Goal: Information Seeking & Learning: Find specific fact

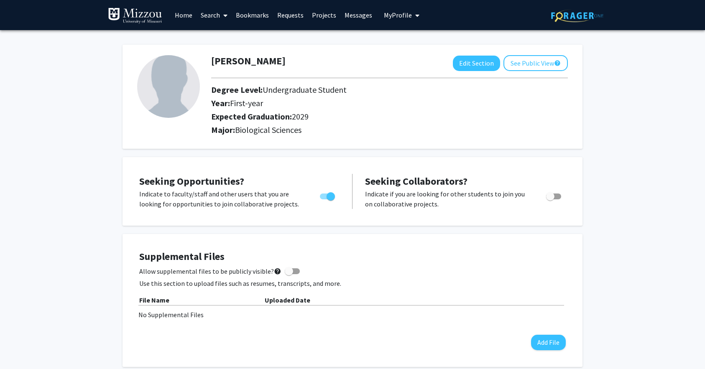
click at [203, 18] on link "Search" at bounding box center [214, 14] width 35 height 29
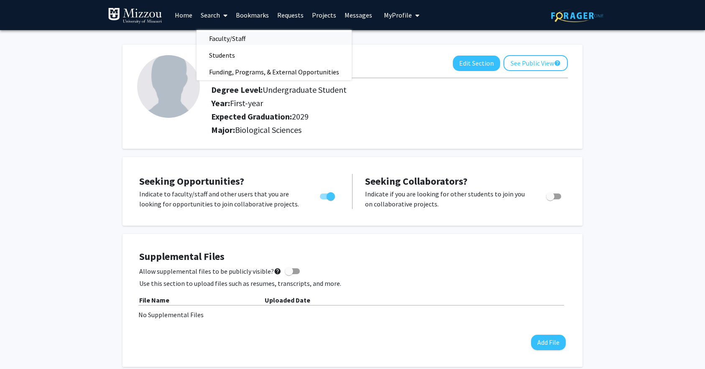
click at [219, 37] on span "Faculty/Staff" at bounding box center [227, 38] width 61 height 17
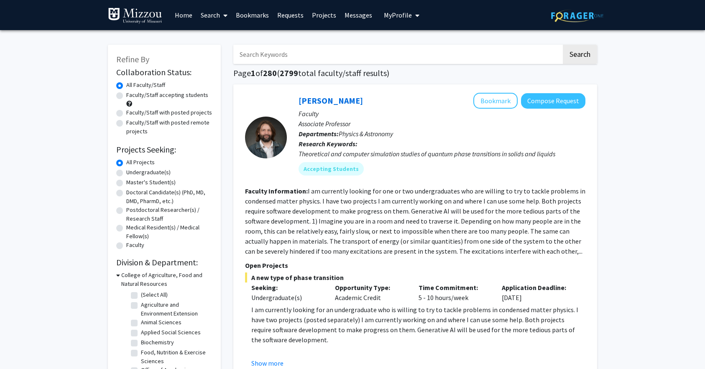
click at [254, 61] on input "Search Keywords" at bounding box center [397, 54] width 328 height 19
type input "wan"
click at [563, 45] on button "Search" at bounding box center [580, 54] width 34 height 19
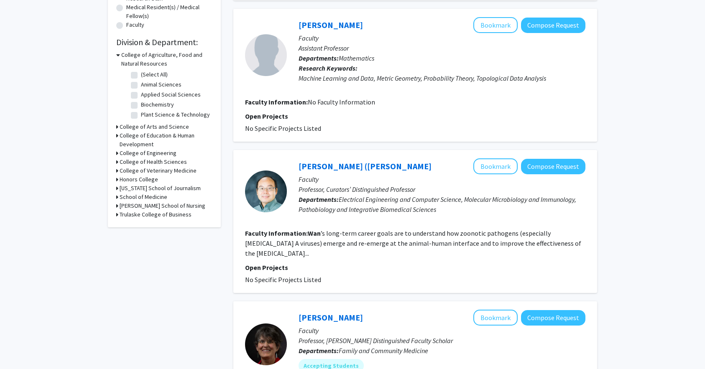
scroll to position [223, 0]
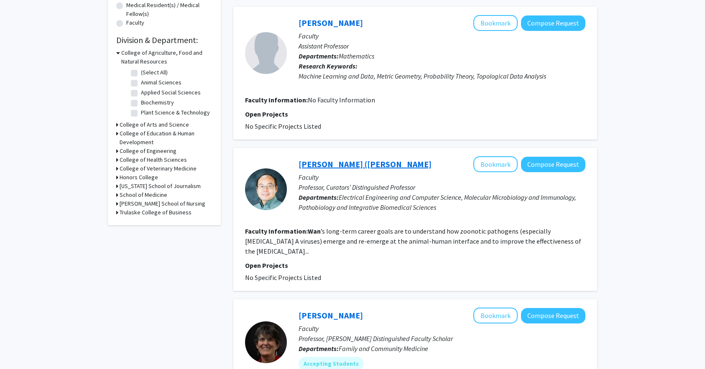
click at [319, 164] on link "[PERSON_NAME] ([PERSON_NAME]" at bounding box center [365, 164] width 133 height 10
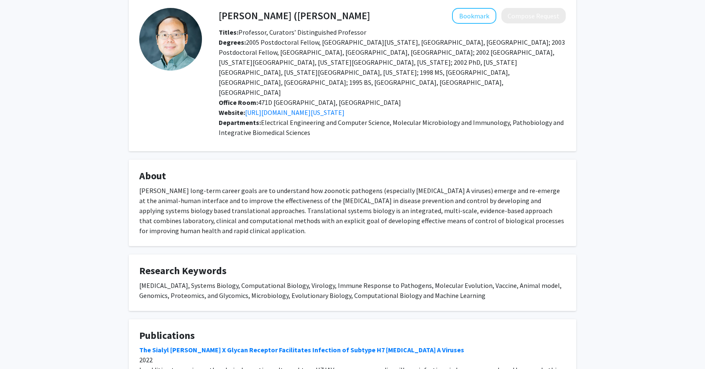
scroll to position [39, 0]
click at [308, 108] on link "[URL][DOMAIN_NAME][US_STATE]" at bounding box center [295, 112] width 100 height 8
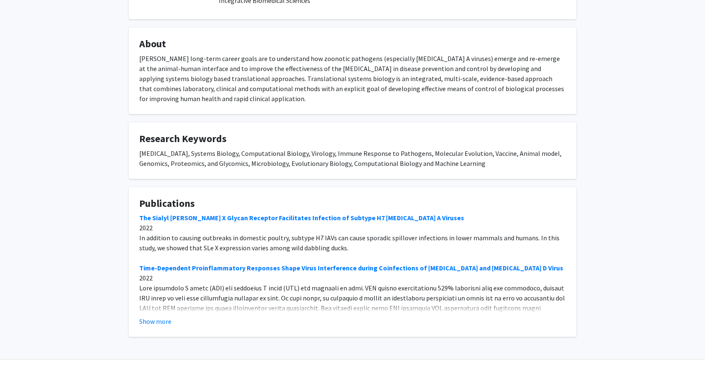
scroll to position [0, 0]
